Goal: Use online tool/utility: Utilize a website feature to perform a specific function

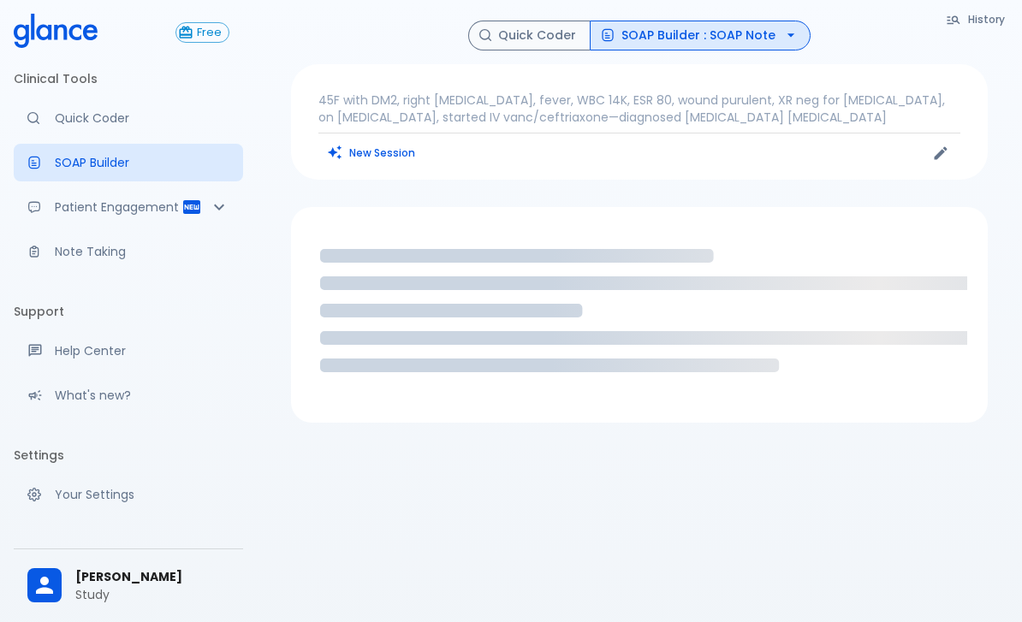
click at [66, 126] on p "Quick Coder" at bounding box center [142, 118] width 175 height 17
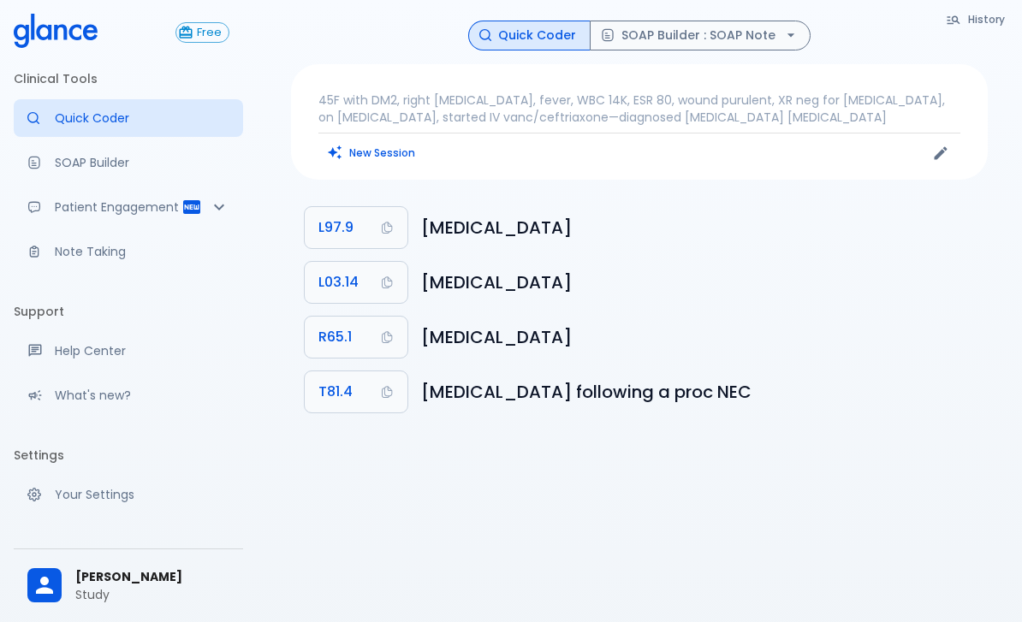
click at [782, 38] on icon "button" at bounding box center [790, 35] width 17 height 17
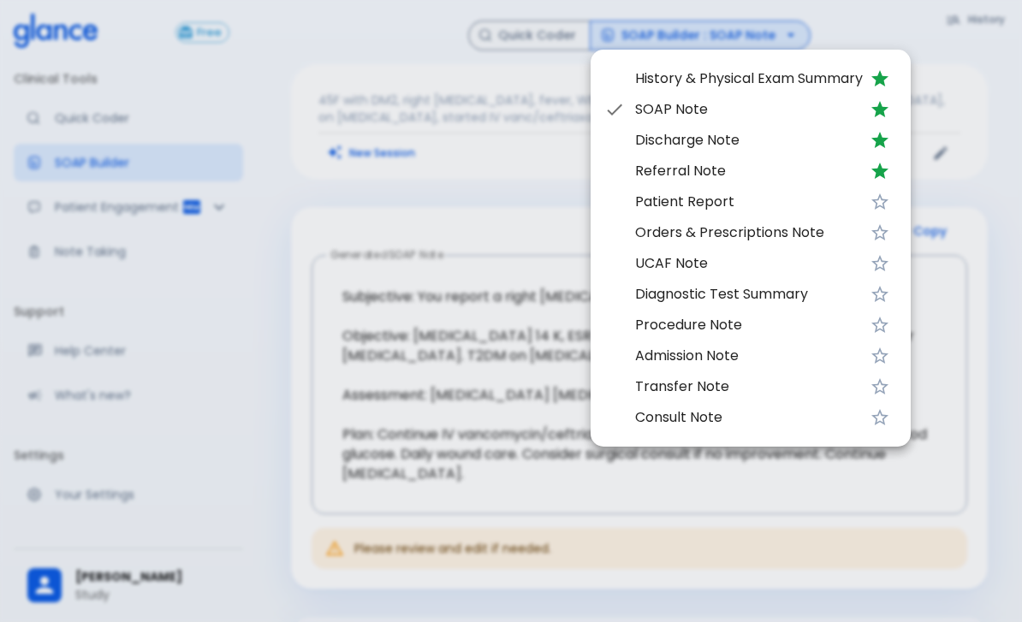
click at [528, 113] on div at bounding box center [511, 311] width 1022 height 622
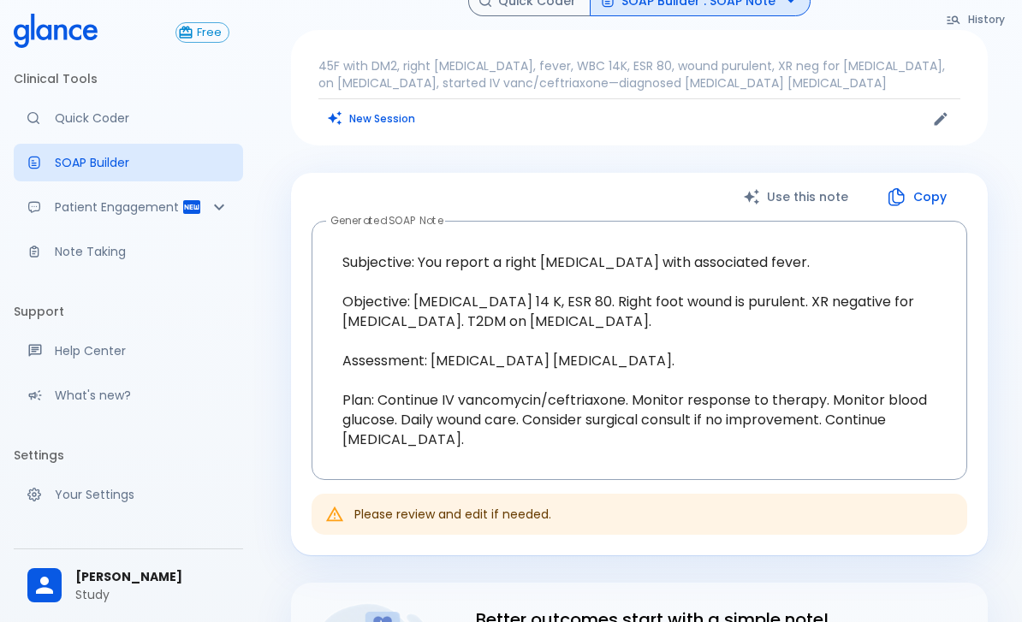
scroll to position [38, 0]
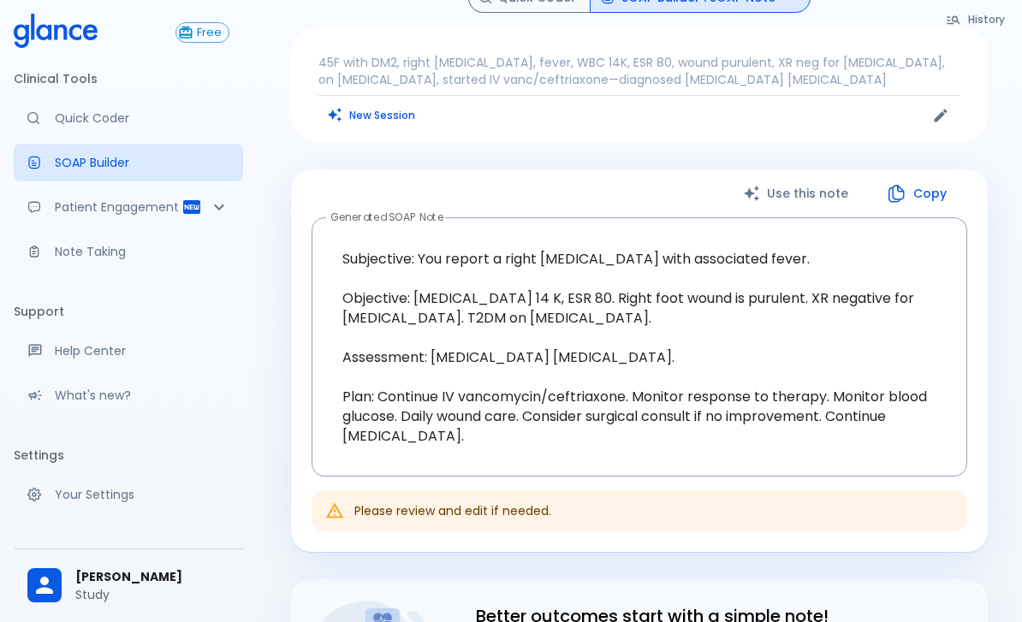
click at [96, 208] on p "Patient Engagement" at bounding box center [118, 207] width 127 height 17
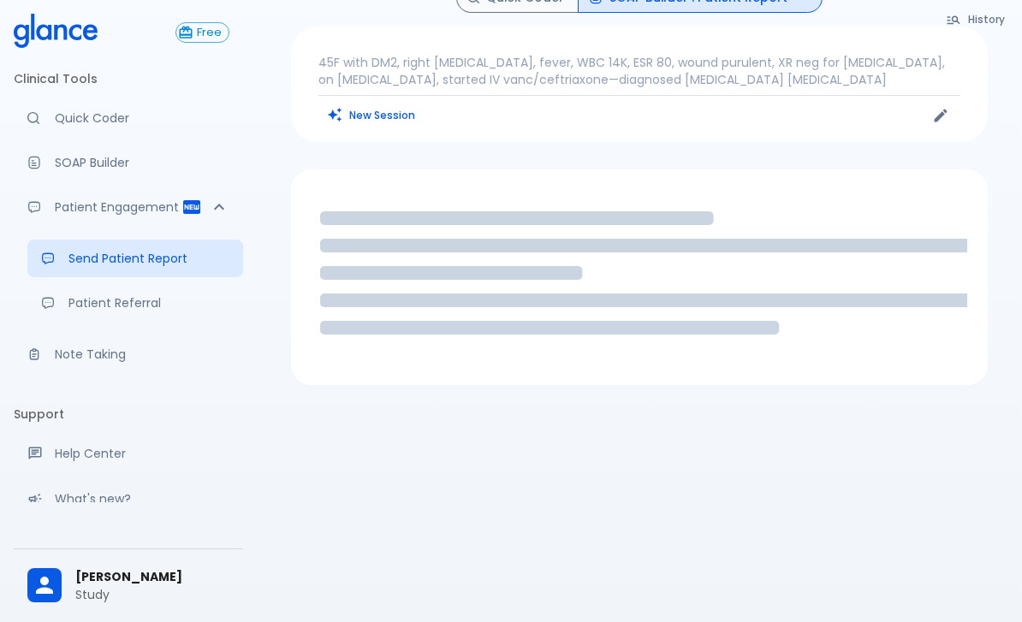
click at [115, 354] on p "Note Taking" at bounding box center [142, 354] width 175 height 17
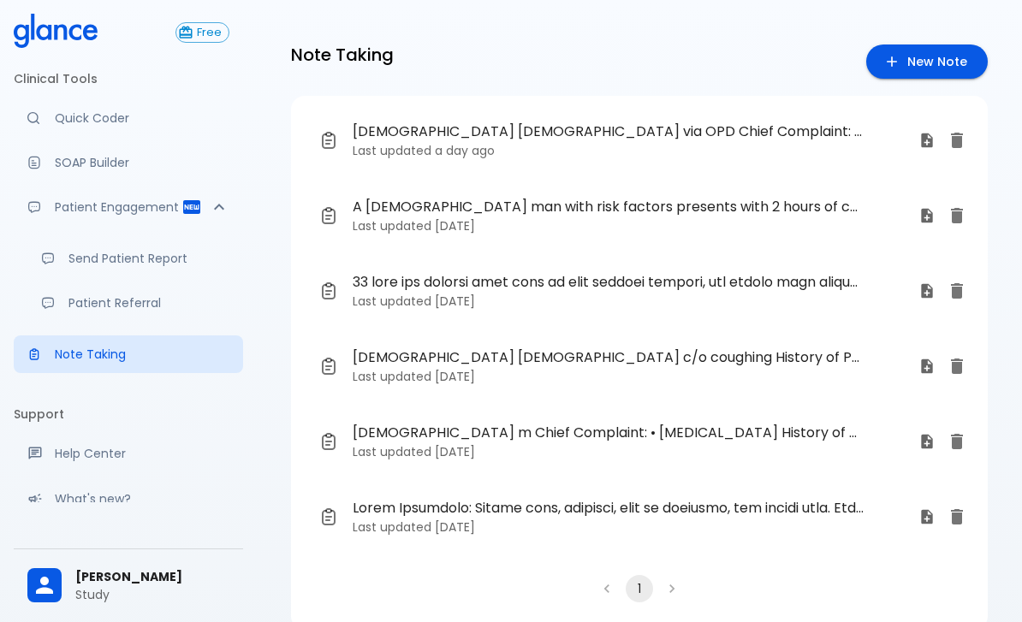
click at [55, 121] on p "Quick Coder" at bounding box center [142, 118] width 175 height 17
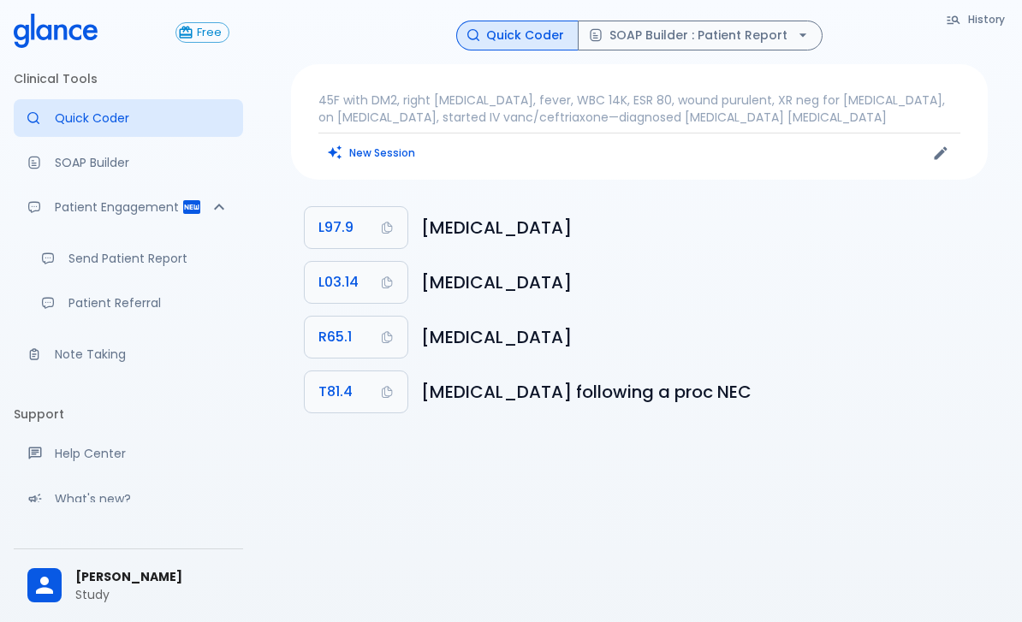
click at [80, 180] on link "SOAP Builder" at bounding box center [128, 163] width 229 height 38
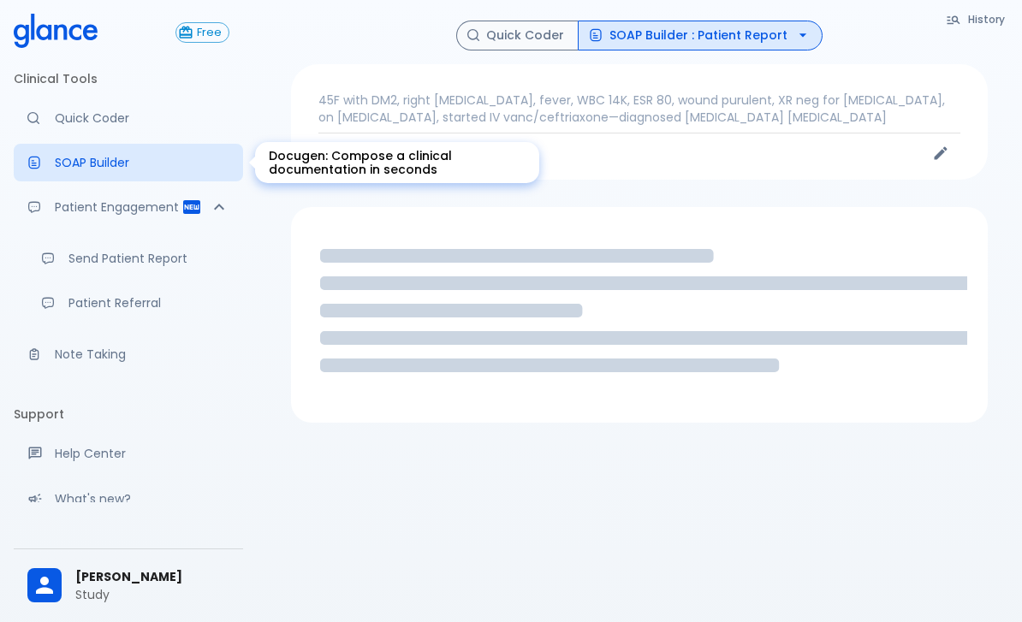
click at [110, 208] on p "Patient Engagement" at bounding box center [118, 207] width 127 height 17
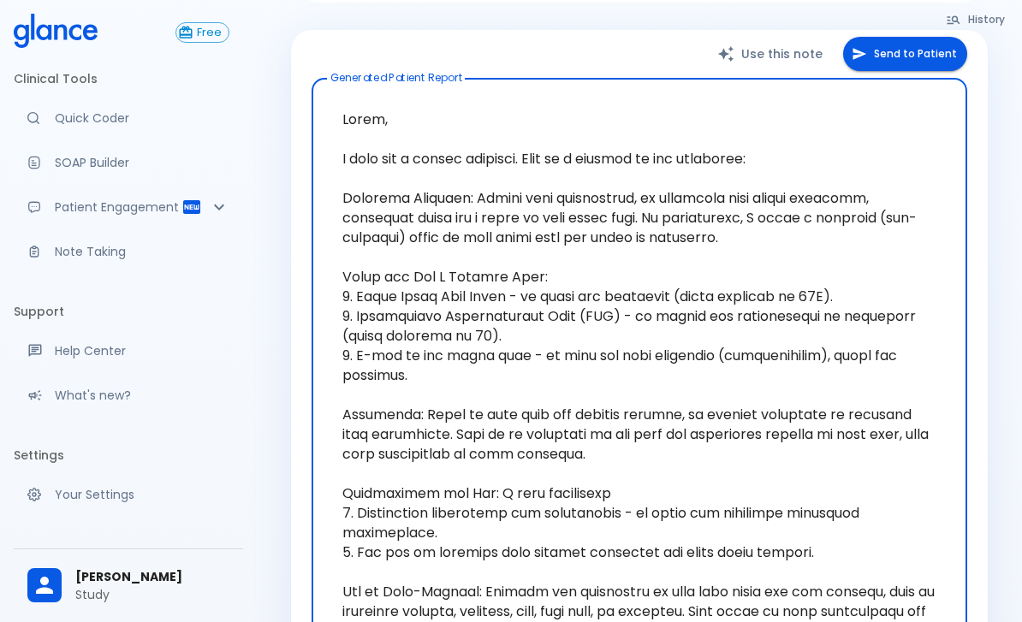
scroll to position [175, 0]
